Goal: Check status: Check status

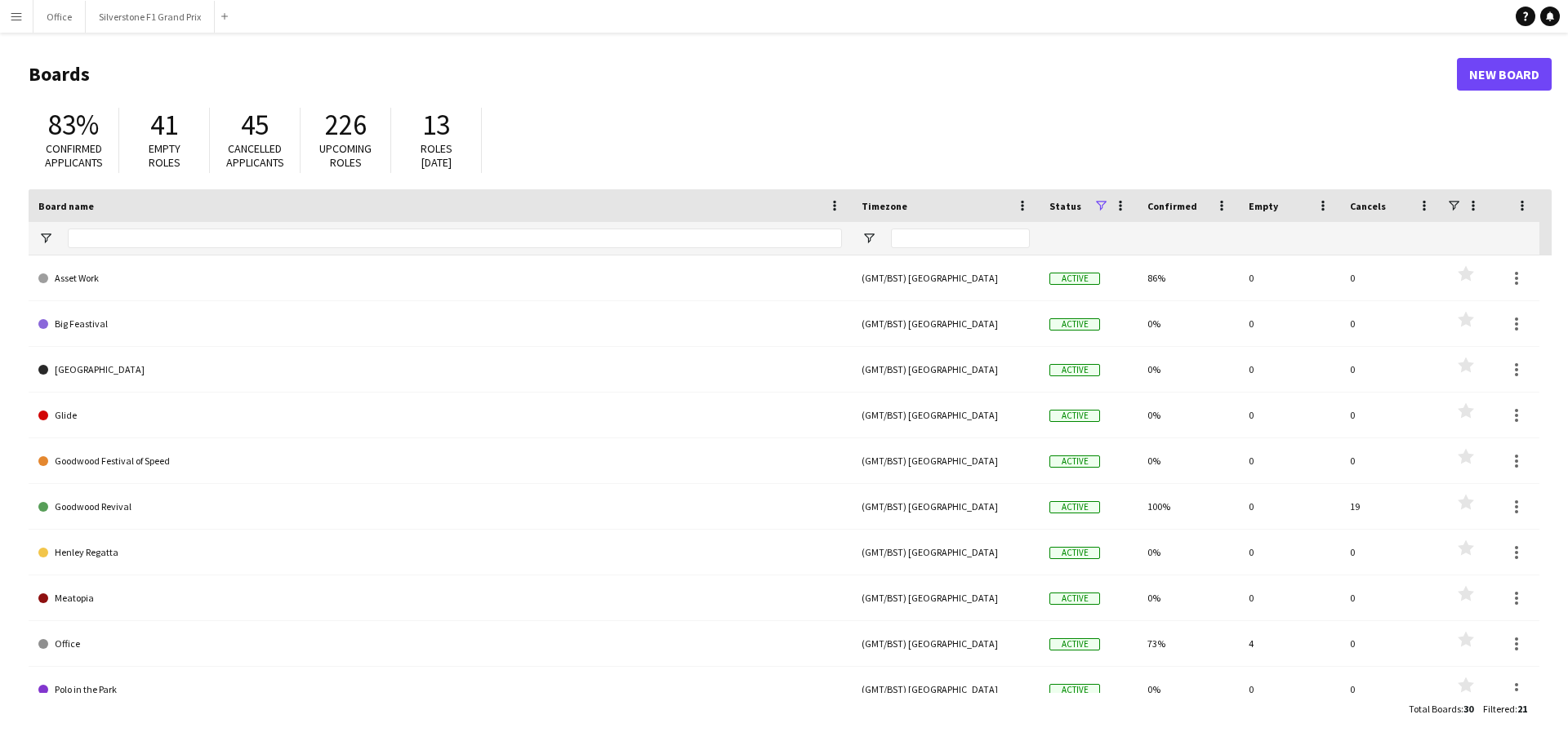
click at [11, 27] on button "Menu" at bounding box center [16, 16] width 33 height 33
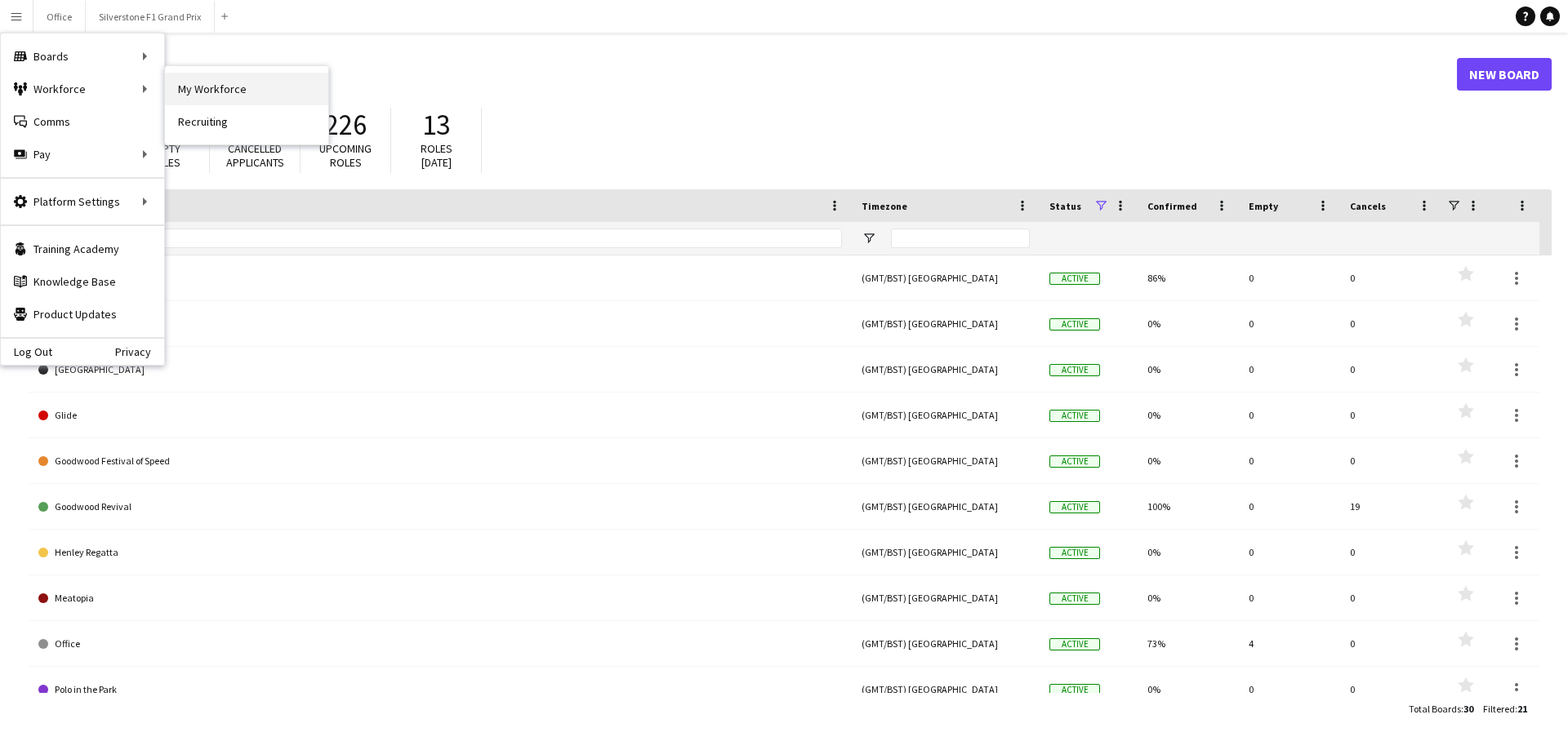
click at [229, 93] on link "My Workforce" at bounding box center [247, 89] width 163 height 33
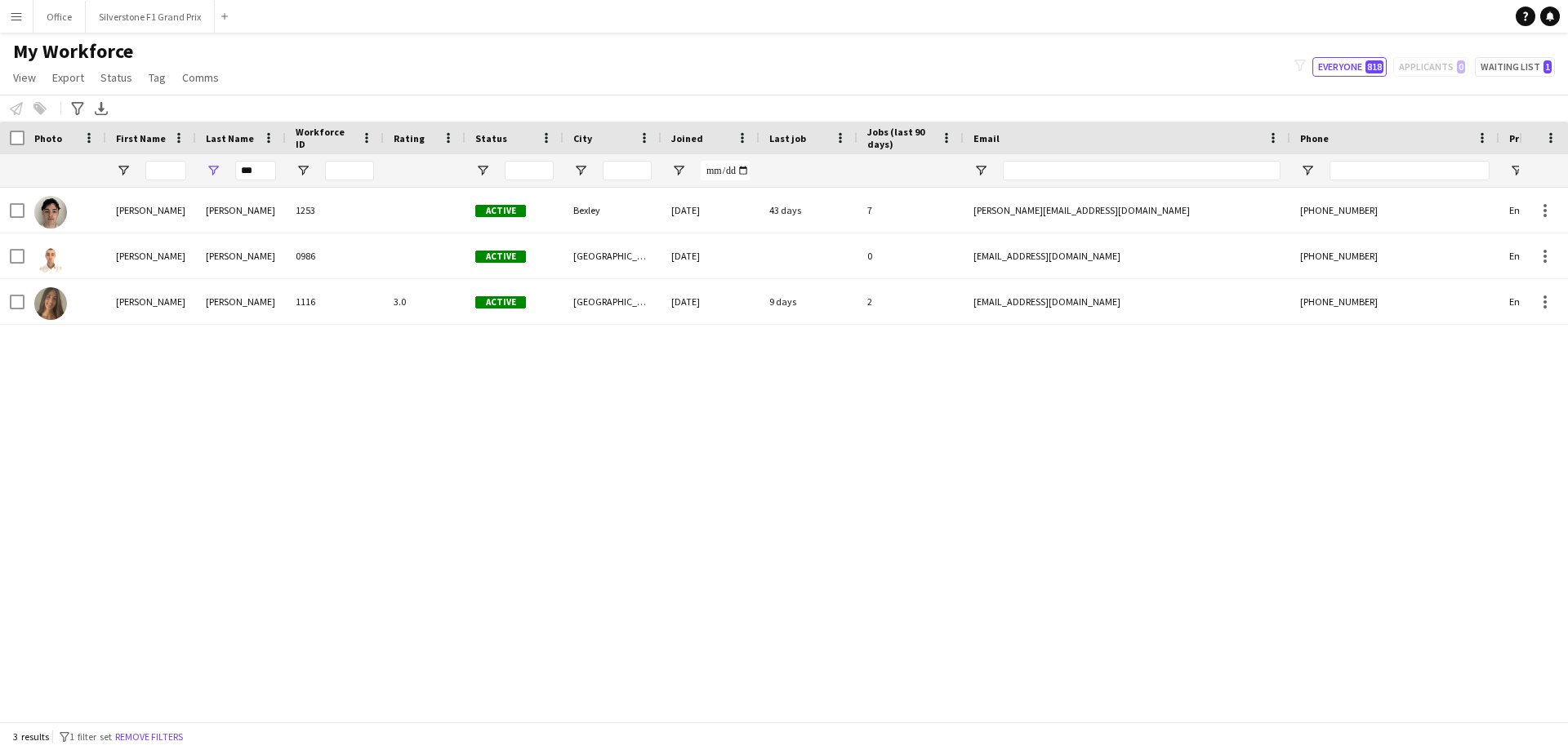
click at [2, 13] on button "Menu" at bounding box center [16, 16] width 33 height 33
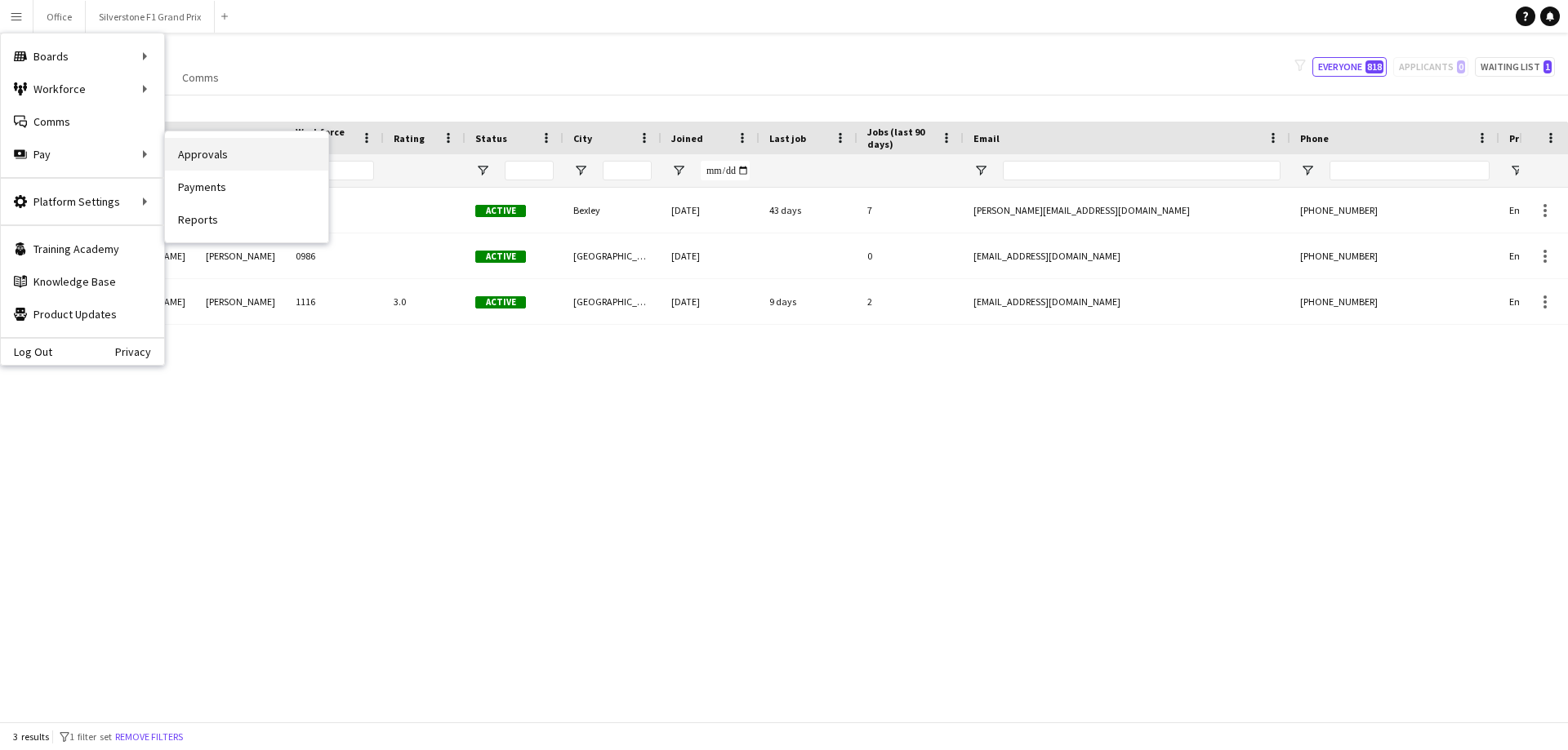
click at [202, 157] on link "Approvals" at bounding box center [247, 154] width 163 height 33
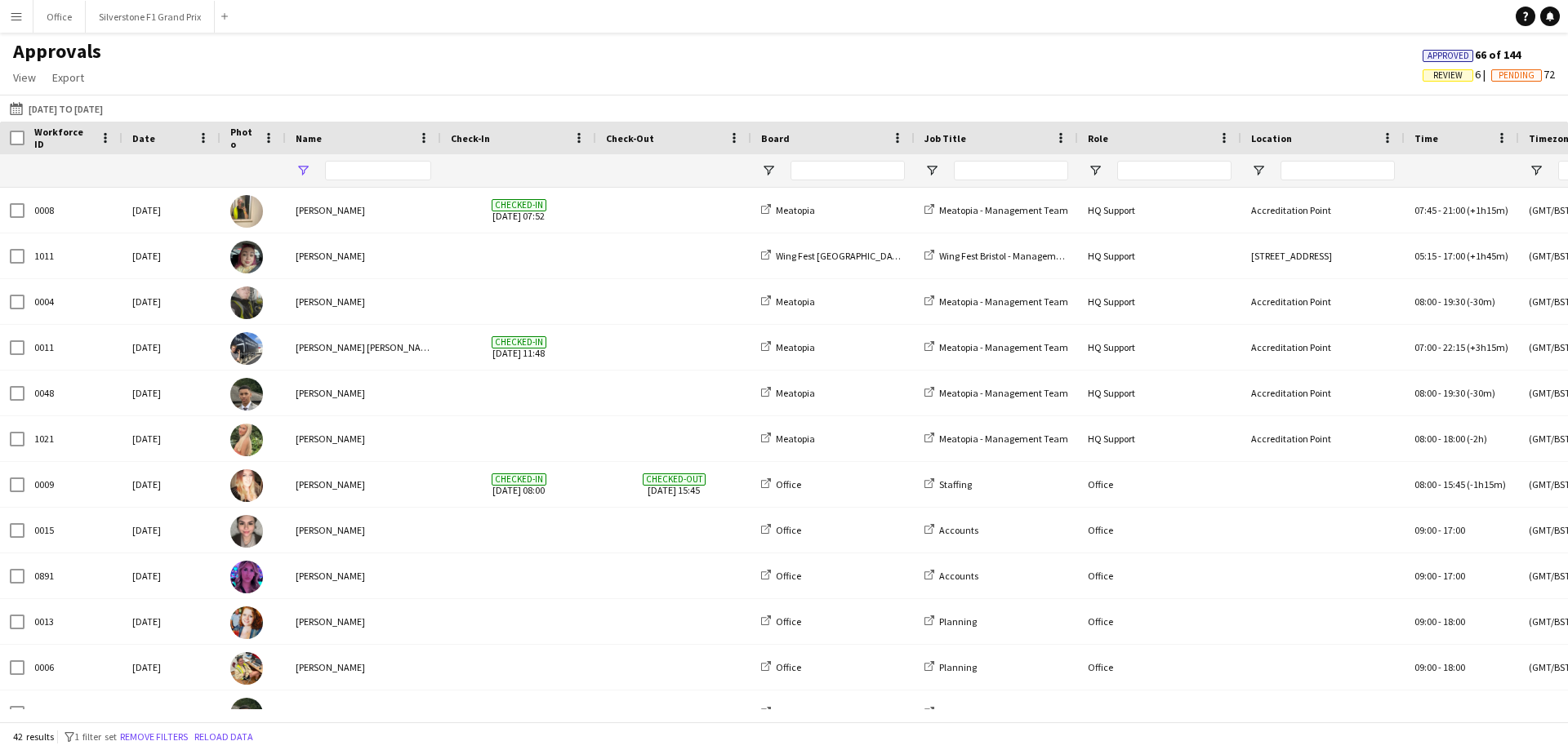
type input "**********"
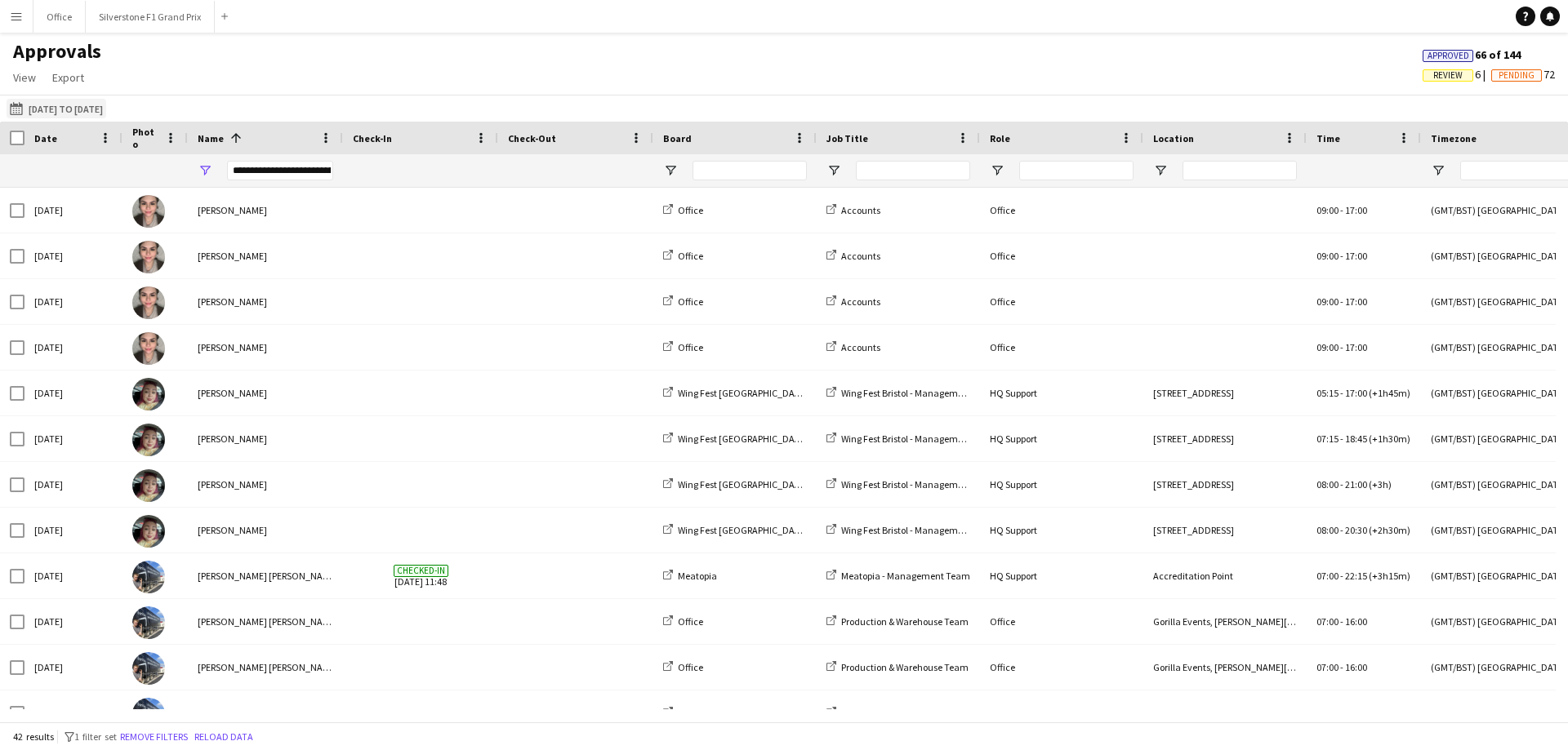
click at [49, 102] on button "[DATE] to [DATE] [DATE] to [DATE]" at bounding box center [56, 108] width 99 height 20
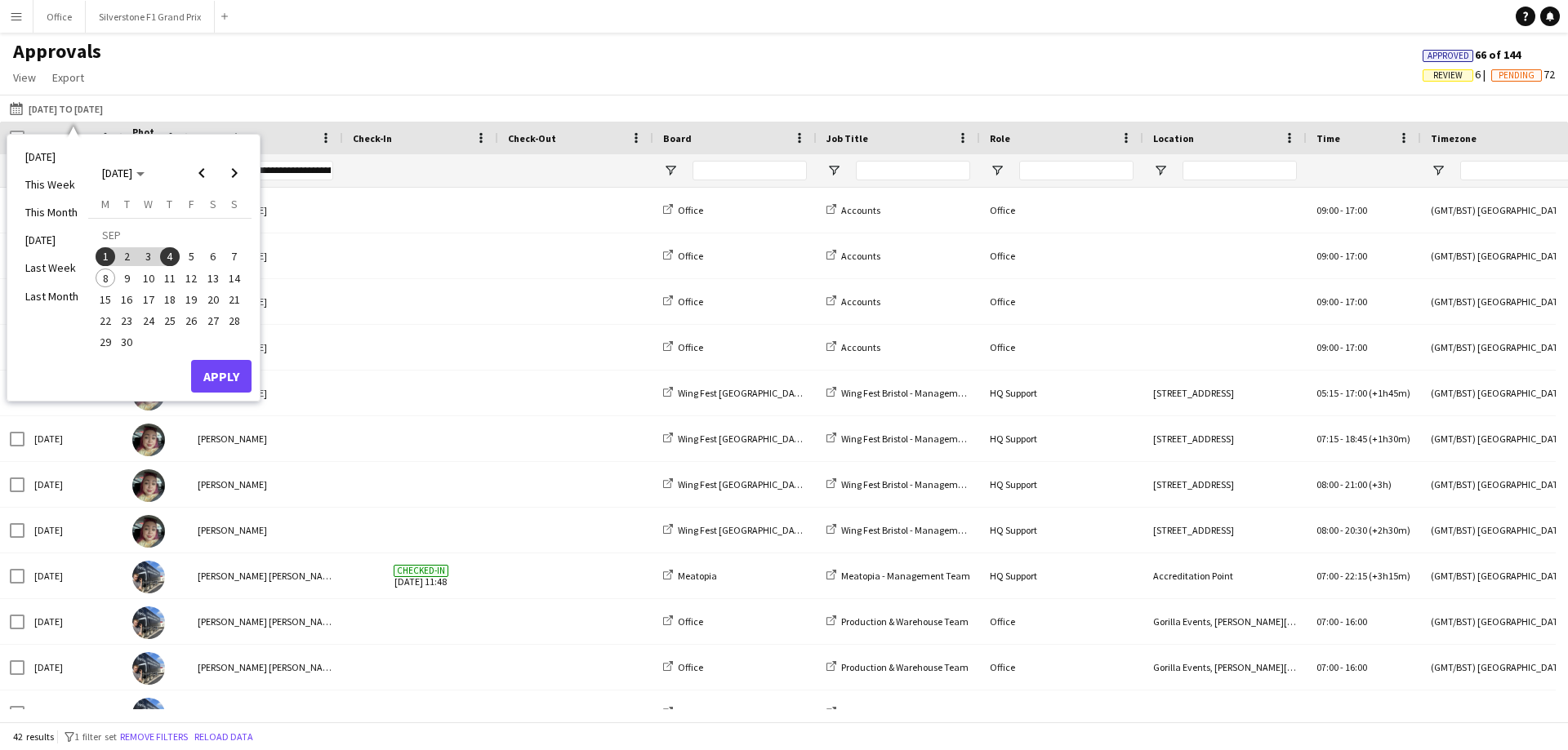
click at [190, 259] on span "5" at bounding box center [191, 257] width 20 height 20
click at [228, 377] on button "Apply" at bounding box center [221, 376] width 60 height 33
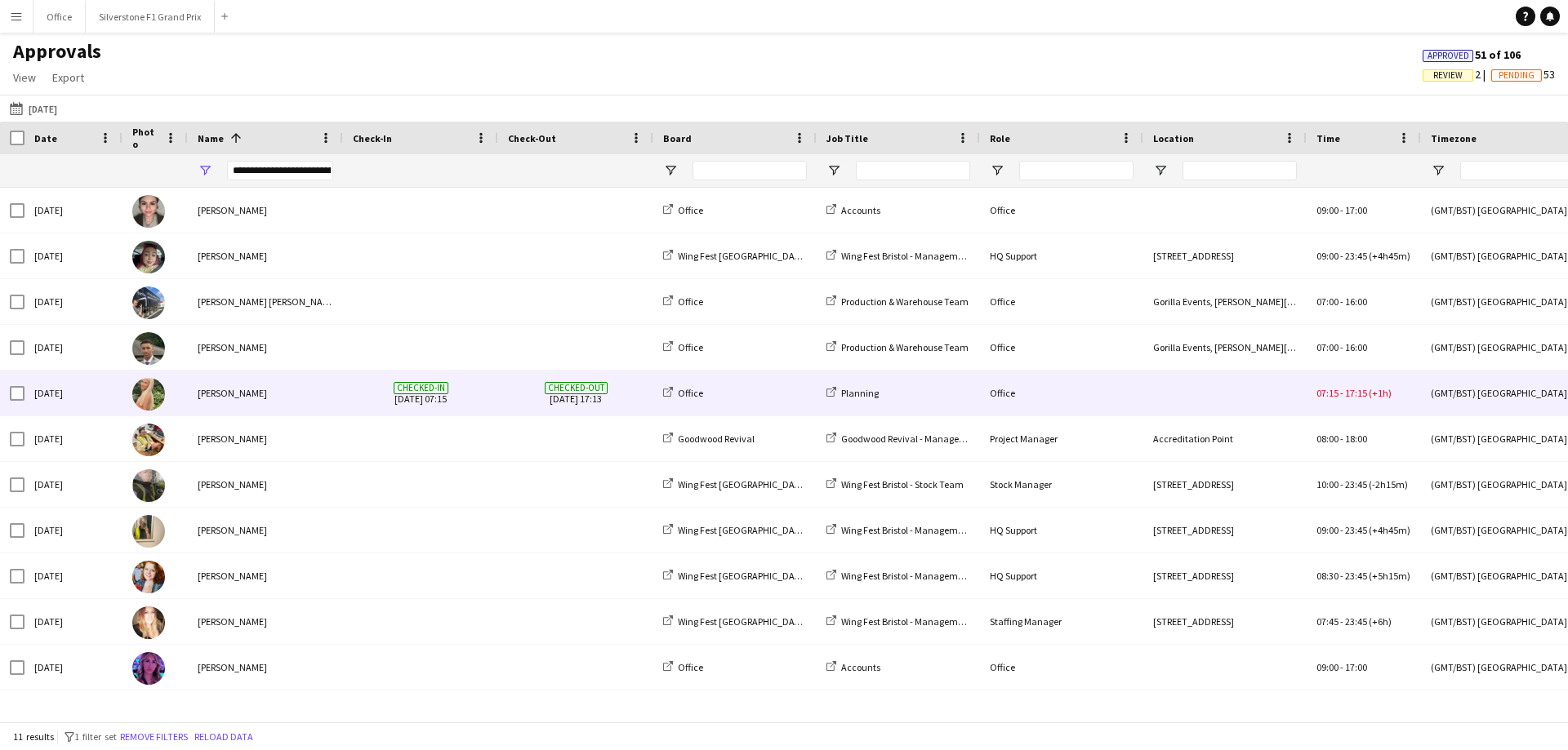
click at [1387, 376] on div "07:15 - 17:15 (+1h)" at bounding box center [1364, 393] width 115 height 45
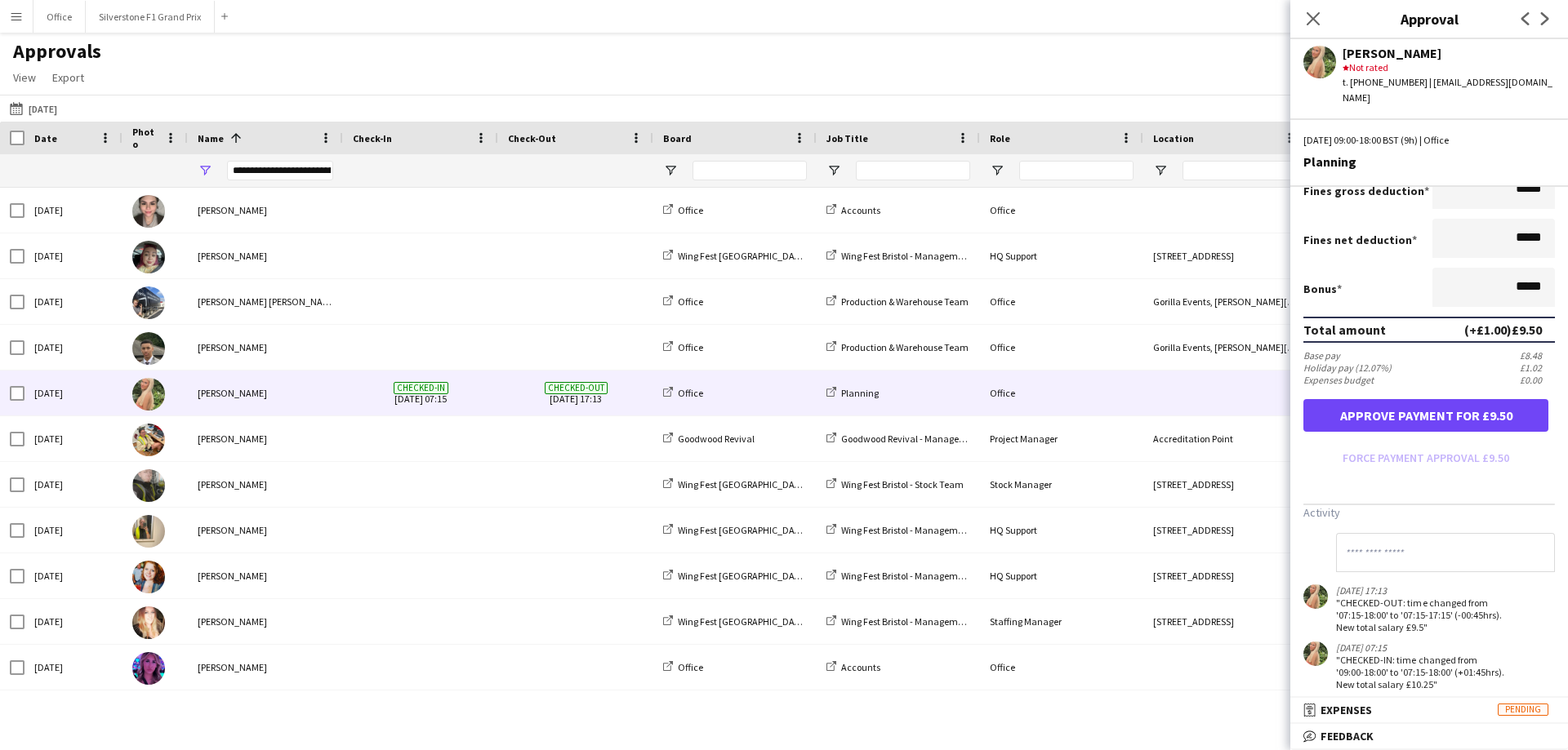
scroll to position [329, 0]
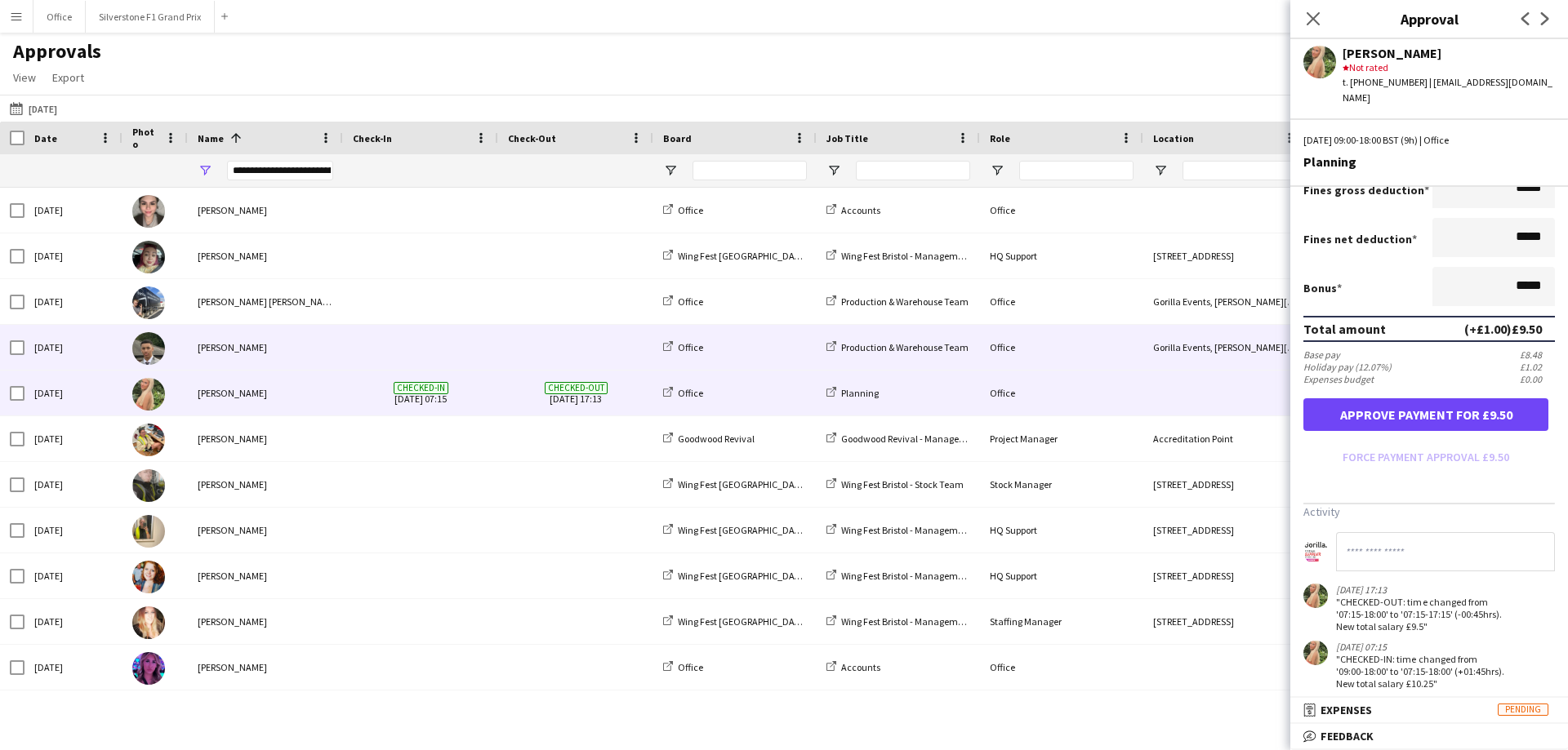
click at [327, 339] on div "[PERSON_NAME]" at bounding box center [265, 347] width 155 height 45
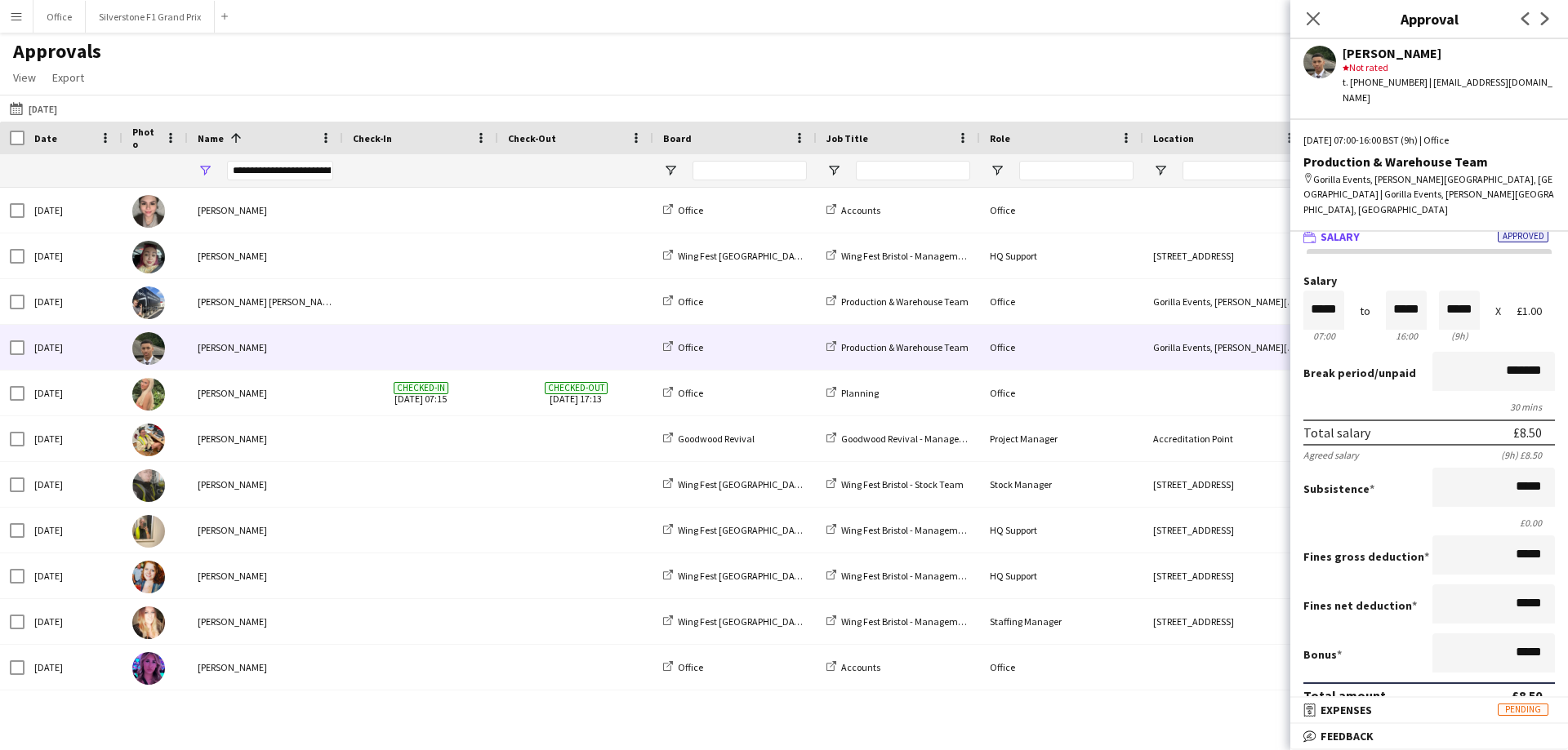
scroll to position [0, 0]
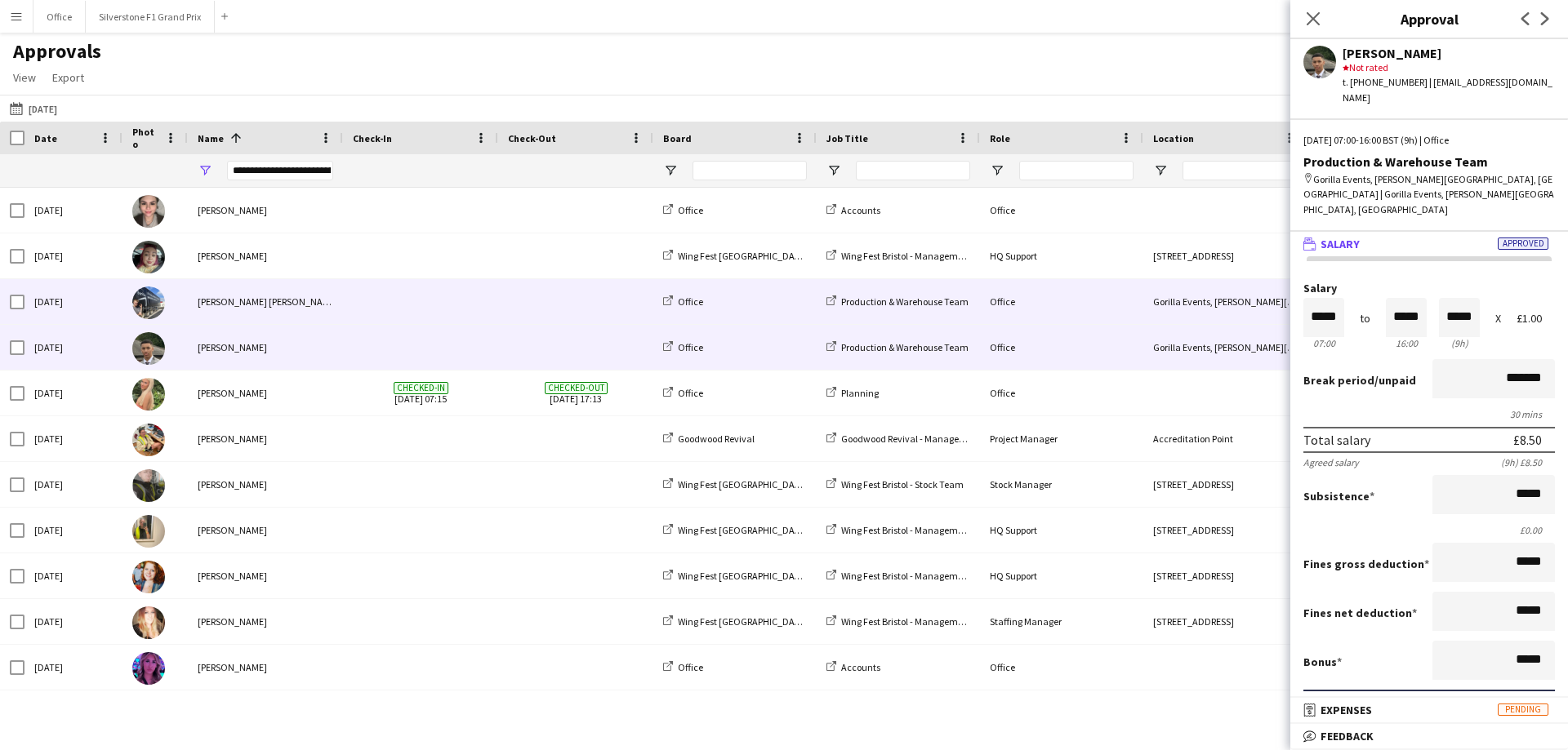
click at [365, 297] on span at bounding box center [420, 302] width 136 height 45
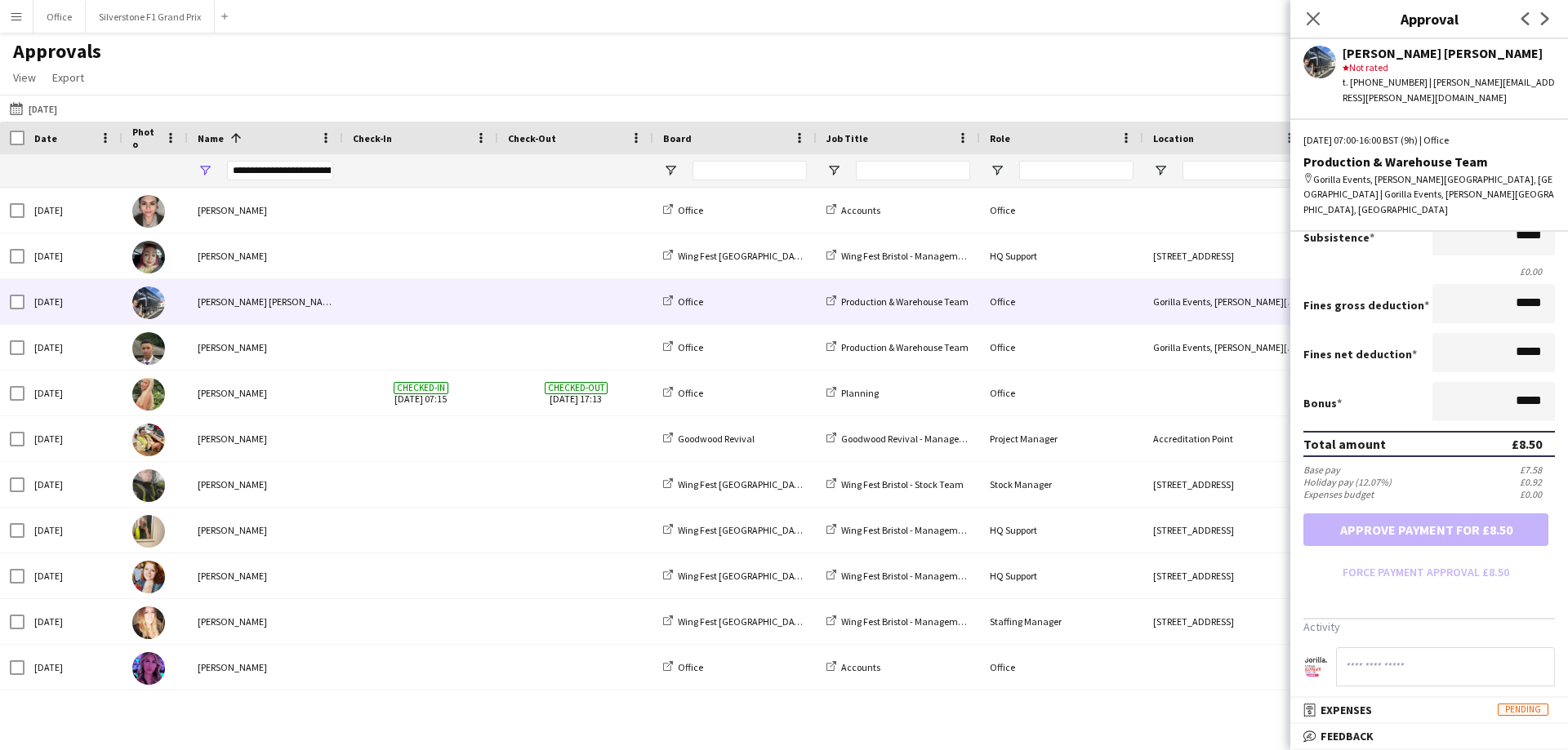
scroll to position [259, 0]
